Goal: Task Accomplishment & Management: Use online tool/utility

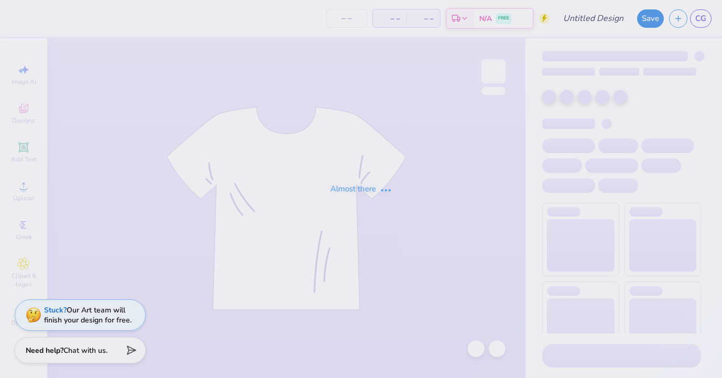
type input "bgc"
type input "340"
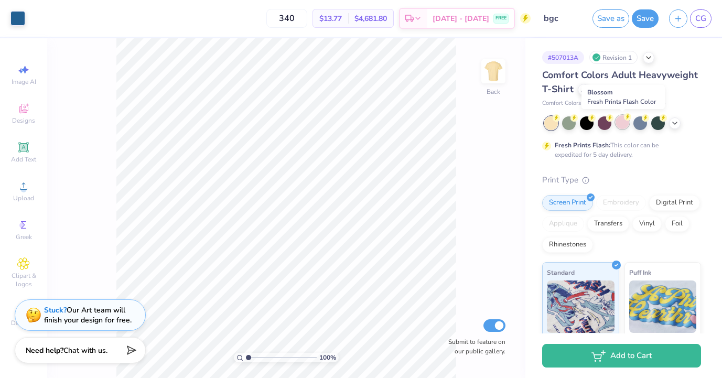
click at [626, 123] on div at bounding box center [622, 122] width 14 height 14
click at [674, 122] on icon at bounding box center [674, 122] width 8 height 8
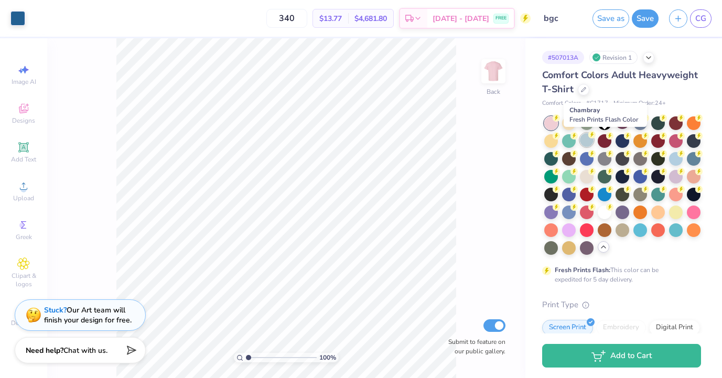
click at [593, 143] on div at bounding box center [587, 140] width 14 height 14
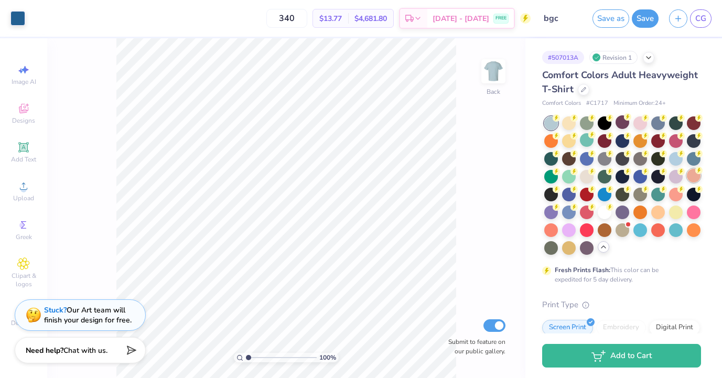
click at [687, 182] on div at bounding box center [694, 176] width 14 height 14
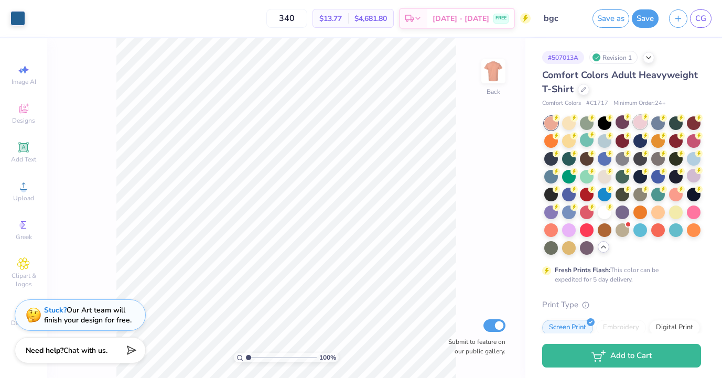
click at [645, 121] on div at bounding box center [640, 122] width 14 height 14
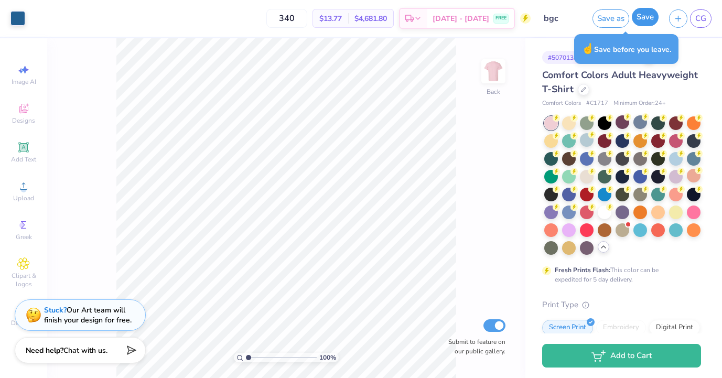
click at [645, 18] on button "Save" at bounding box center [645, 17] width 27 height 18
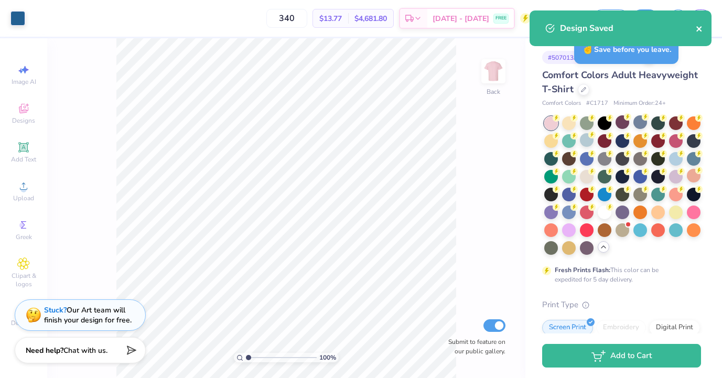
click at [701, 29] on icon "close" at bounding box center [699, 29] width 7 height 8
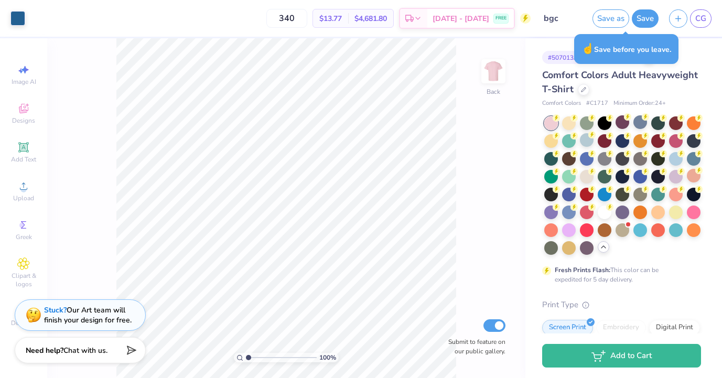
click at [704, 16] on div "Design Saved" at bounding box center [620, 32] width 186 height 48
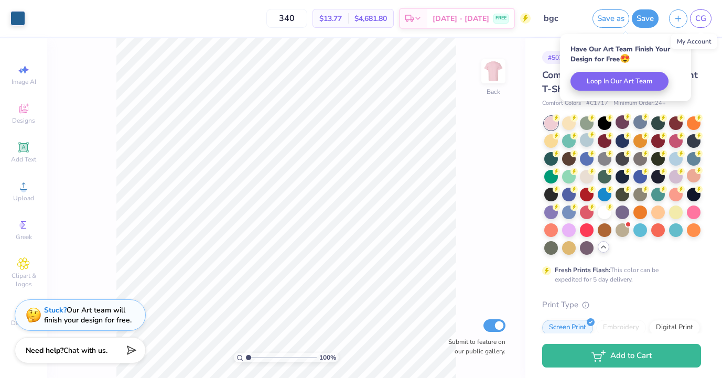
click at [704, 16] on span "CG" at bounding box center [700, 19] width 11 height 12
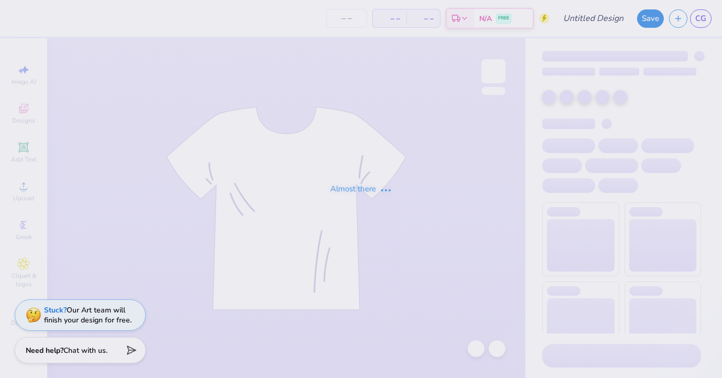
type input "[PERSON_NAME] : [GEOGRAPHIC_DATA]"
type input "24"
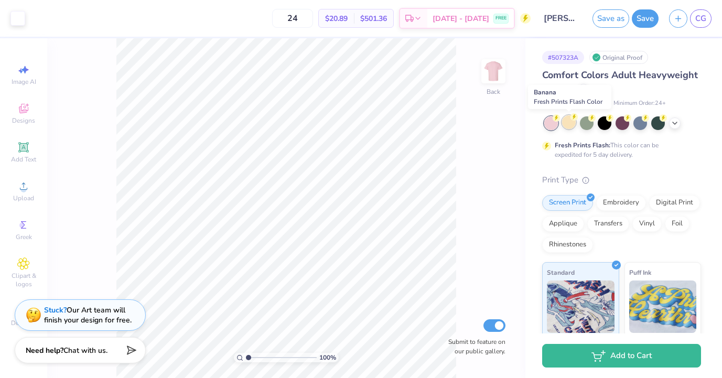
click at [565, 119] on div at bounding box center [569, 122] width 14 height 14
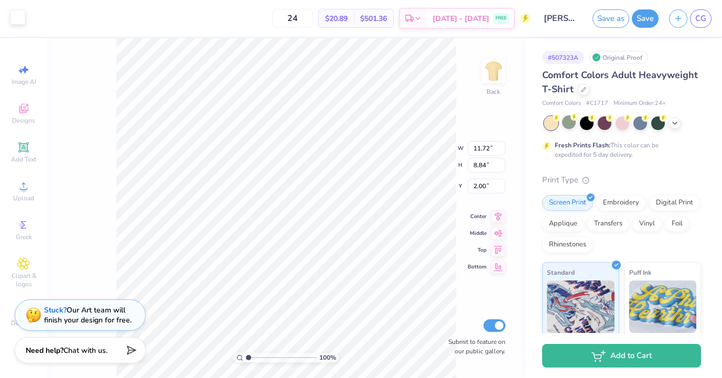
click at [17, 14] on div at bounding box center [17, 17] width 15 height 15
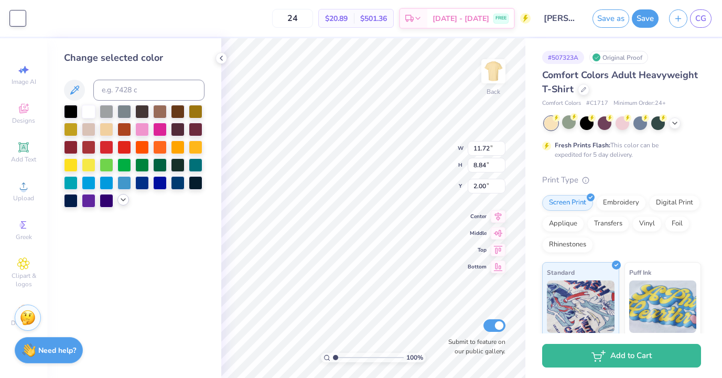
click at [123, 200] on icon at bounding box center [123, 200] width 8 height 8
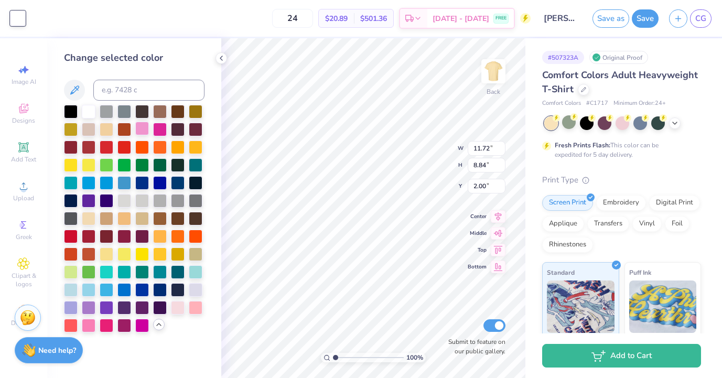
click at [143, 122] on div at bounding box center [142, 129] width 14 height 14
click at [182, 304] on div at bounding box center [178, 307] width 14 height 14
click at [194, 308] on div at bounding box center [196, 307] width 14 height 14
click at [140, 125] on div at bounding box center [142, 129] width 14 height 14
type input "3.79"
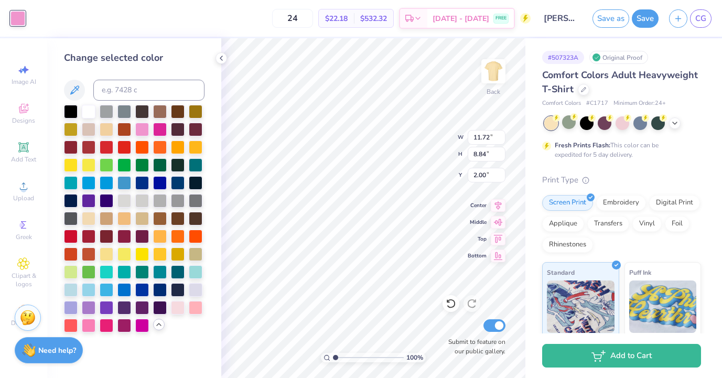
type input "0.80"
type input "9.72"
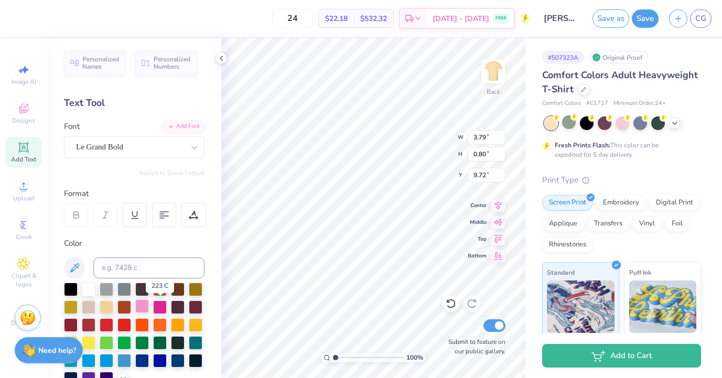
click at [149, 307] on div at bounding box center [142, 306] width 14 height 14
type input "3.43"
type input "0.61"
type input "8.86"
click at [149, 304] on div at bounding box center [142, 306] width 14 height 14
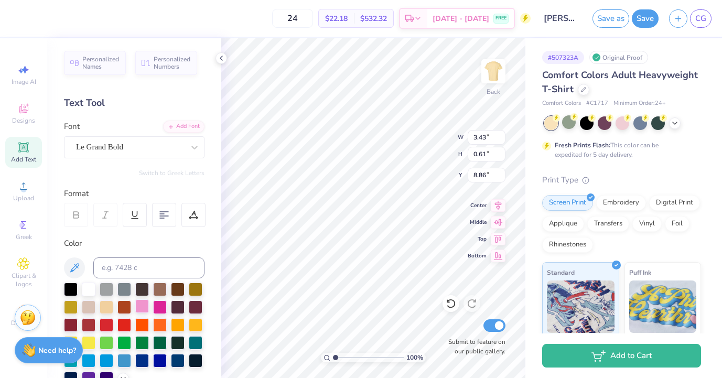
type input "3.40"
type input "0.59"
type input "8.97"
click at [648, 23] on button "Save" at bounding box center [645, 17] width 27 height 18
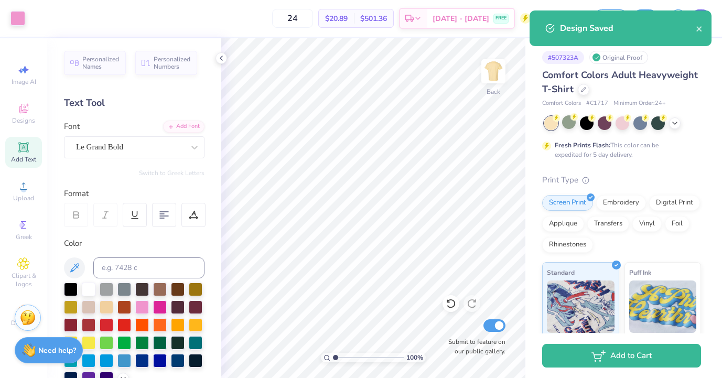
click at [707, 12] on div "Design Saved" at bounding box center [620, 28] width 182 height 36
click at [696, 29] on icon "close" at bounding box center [699, 29] width 7 height 8
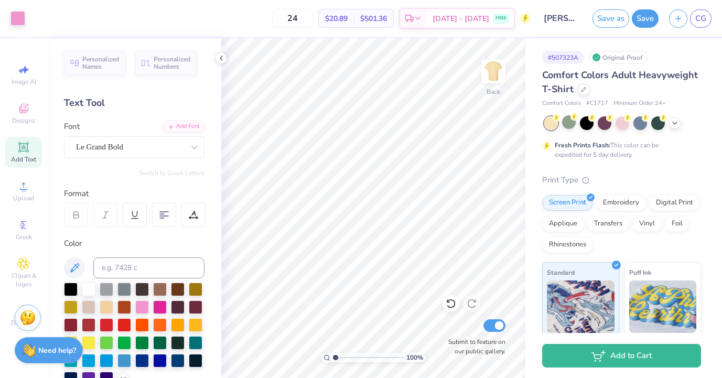
click at [704, 13] on div "Design Saved" at bounding box center [620, 10] width 186 height 4
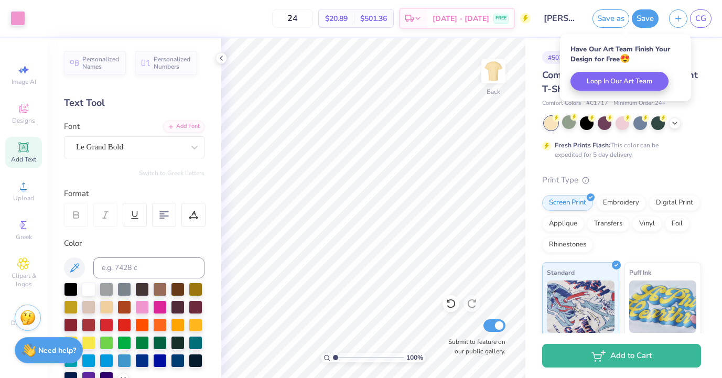
click at [704, 13] on span "CG" at bounding box center [700, 19] width 11 height 12
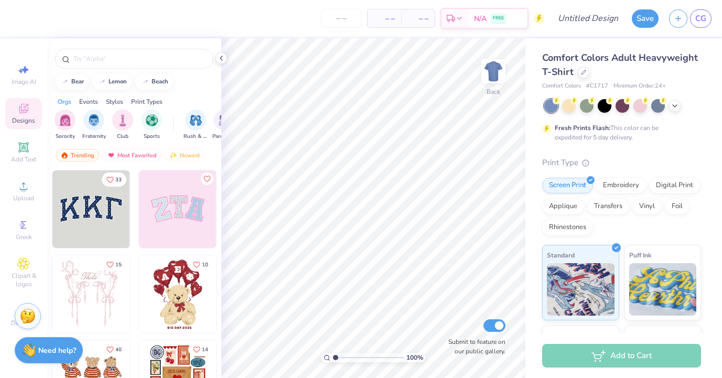
click at [26, 316] on img at bounding box center [28, 316] width 16 height 16
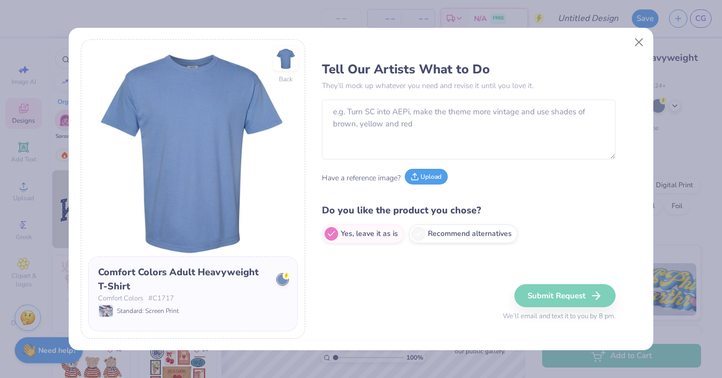
click at [422, 177] on button "Upload" at bounding box center [426, 177] width 43 height 16
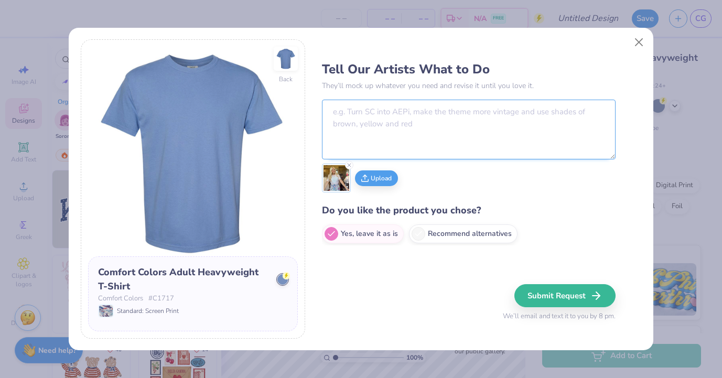
click at [491, 104] on textarea at bounding box center [469, 130] width 294 height 60
type textarea "make it say brentwood girls cotillion inside the heart like the shirt"
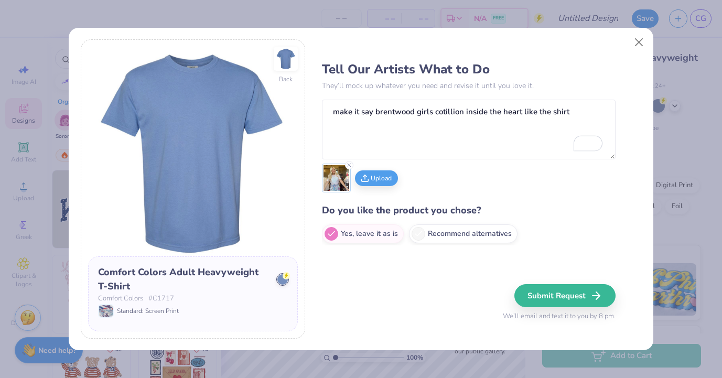
click at [283, 277] on icon at bounding box center [286, 275] width 7 height 7
click at [288, 276] on circle at bounding box center [286, 275] width 7 height 7
click at [278, 283] on div at bounding box center [282, 279] width 10 height 10
click at [544, 296] on button "Submit Request" at bounding box center [566, 295] width 101 height 23
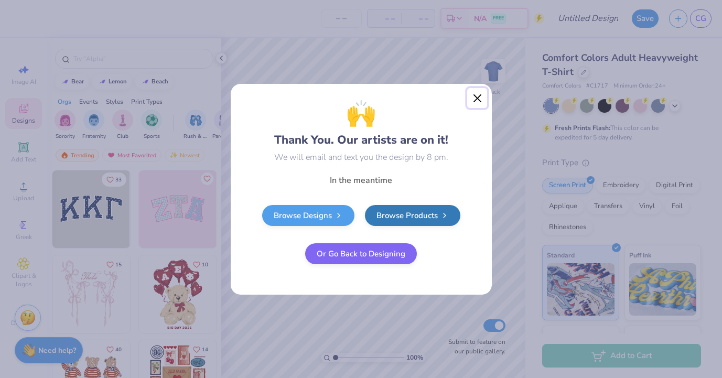
click at [480, 99] on button "Close" at bounding box center [477, 98] width 20 height 20
